Goal: Find specific page/section: Find specific page/section

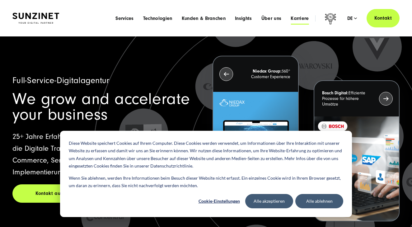
click at [302, 16] on span "Karriere" at bounding box center [300, 18] width 18 height 6
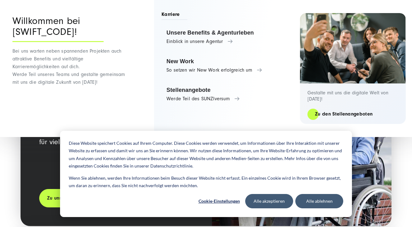
scroll to position [867, 0]
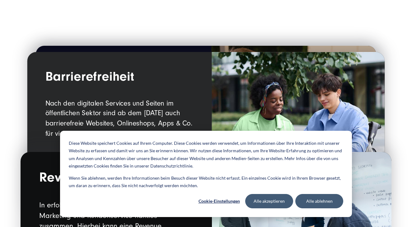
click at [282, 199] on button "Alle akzeptieren" at bounding box center [269, 201] width 48 height 14
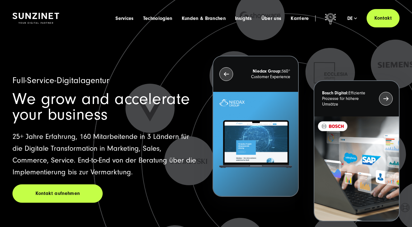
scroll to position [0, 0]
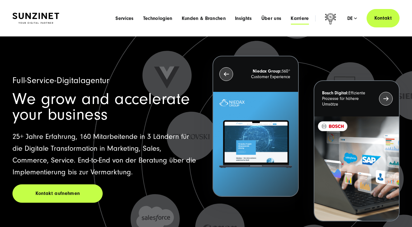
click at [296, 18] on span "Karriere" at bounding box center [300, 18] width 18 height 6
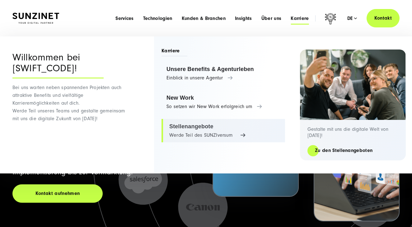
click at [186, 124] on link "Stellenangebote Werde Teil des SUNZIversum" at bounding box center [224, 131] width 124 height 24
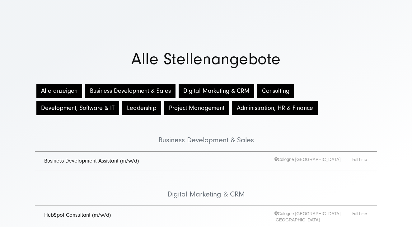
scroll to position [129, 0]
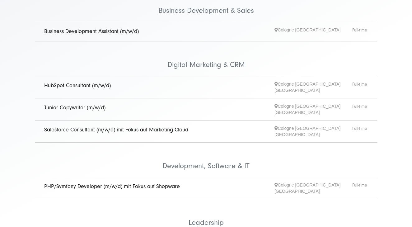
click at [88, 104] on link "Junior Copywriter (m/w/d)" at bounding box center [74, 107] width 61 height 7
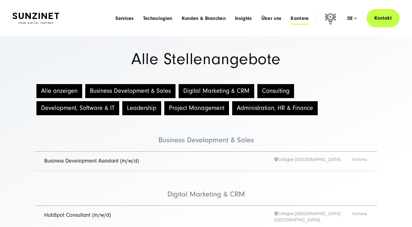
click at [303, 19] on span "Karriere" at bounding box center [300, 18] width 18 height 6
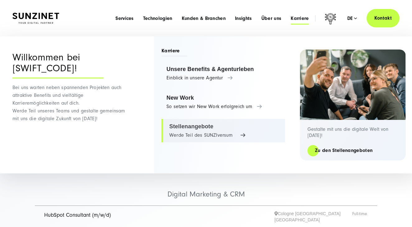
click at [224, 134] on link "Stellenangebote Werde Teil des SUNZIversum" at bounding box center [224, 131] width 124 height 24
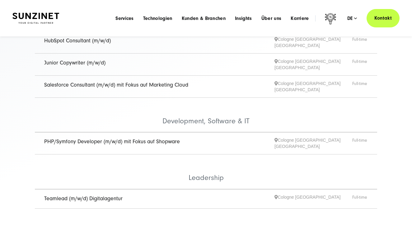
scroll to position [174, 0]
click at [91, 59] on link "Junior Copywriter (m/w/d)" at bounding box center [74, 62] width 61 height 7
